Goal: Navigation & Orientation: Find specific page/section

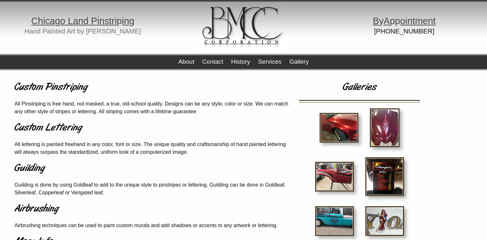
click at [384, 173] on img at bounding box center [385, 176] width 39 height 39
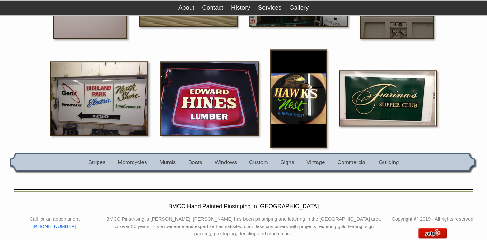
scroll to position [705, 0]
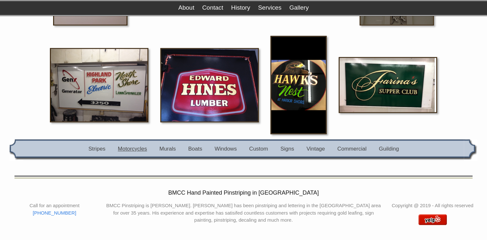
click at [129, 146] on link "Motorcycles" at bounding box center [132, 149] width 29 height 6
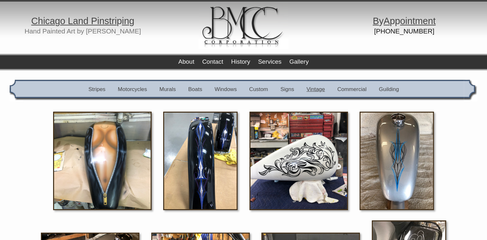
click at [313, 86] on link "Vintage" at bounding box center [316, 89] width 18 height 6
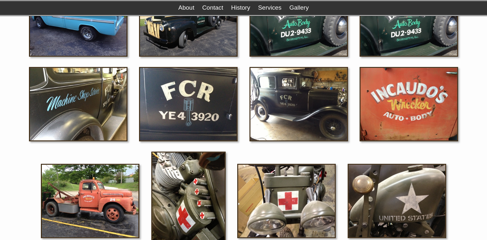
scroll to position [621, 0]
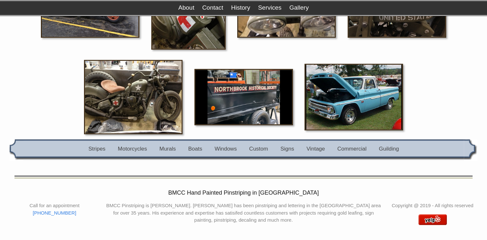
click at [148, 91] on img at bounding box center [133, 97] width 99 height 74
